Goal: Understand process/instructions: Learn how to perform a task or action

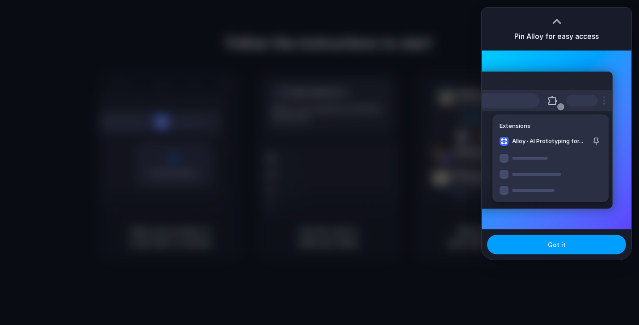
click at [558, 248] on span "Got it" at bounding box center [557, 244] width 18 height 9
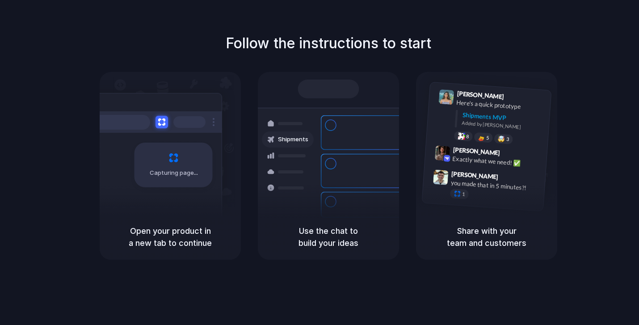
click at [618, 55] on div "Follow the instructions to start Capturing page Open your product in a new tab …" at bounding box center [328, 146] width 639 height 227
